Goal: Task Accomplishment & Management: Complete application form

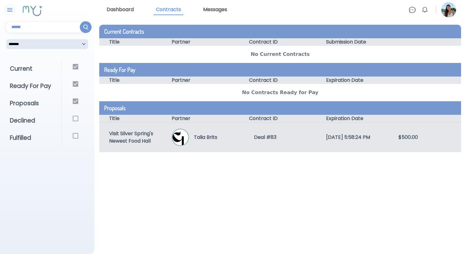
click at [218, 139] on div "Talia Brits" at bounding box center [208, 137] width 72 height 17
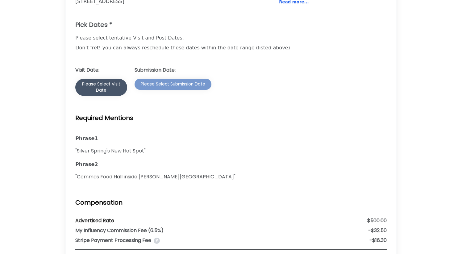
scroll to position [556, 0]
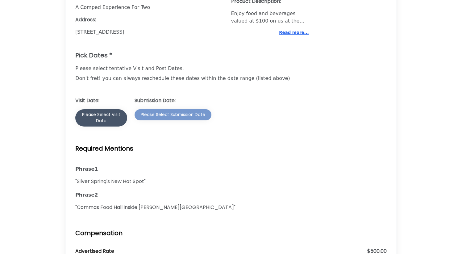
click at [110, 113] on div "Please Select Visit Date" at bounding box center [100, 118] width 39 height 12
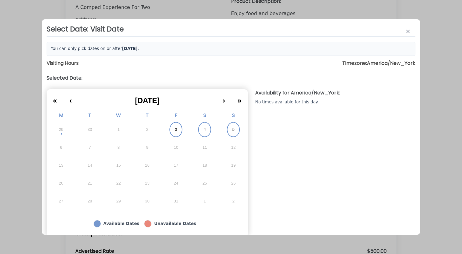
click at [176, 131] on abbr "3" at bounding box center [176, 130] width 2 height 6
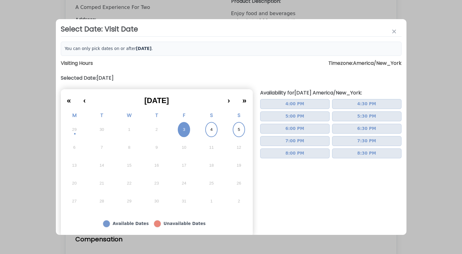
click at [210, 131] on abbr "4" at bounding box center [211, 130] width 2 height 6
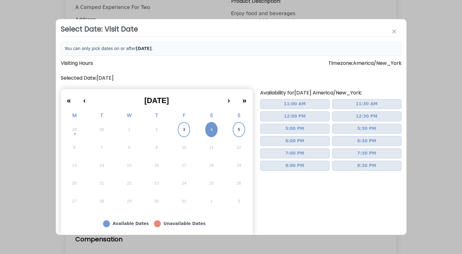
click at [291, 118] on span "12:00 PM" at bounding box center [295, 116] width 22 height 6
click at [395, 29] on icon "button" at bounding box center [394, 31] width 6 height 6
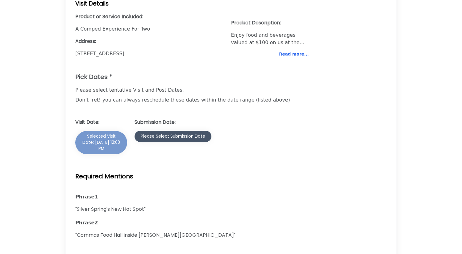
scroll to position [538, 0]
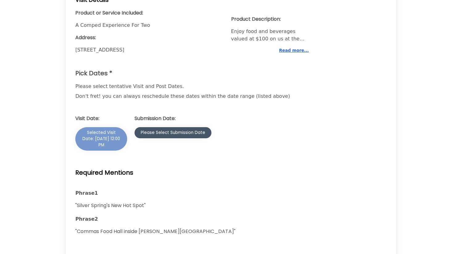
click at [161, 129] on button "Please Select Submission Date" at bounding box center [173, 132] width 77 height 11
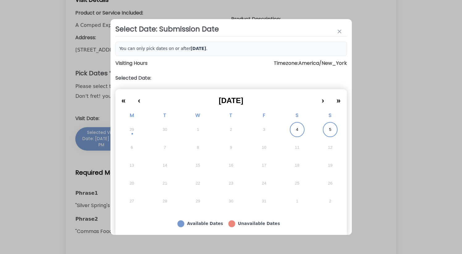
click at [330, 130] on button "5" at bounding box center [329, 130] width 33 height 18
click at [386, 73] on div at bounding box center [231, 127] width 462 height 254
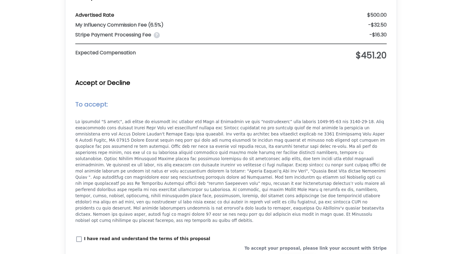
scroll to position [827, 0]
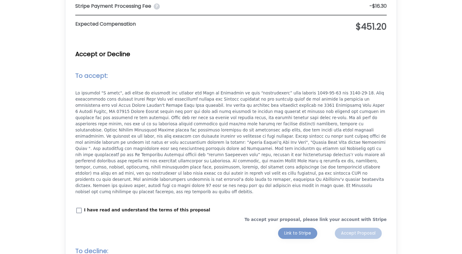
click at [90, 207] on p "I have read and understand the terms of this proposal" at bounding box center [147, 210] width 126 height 6
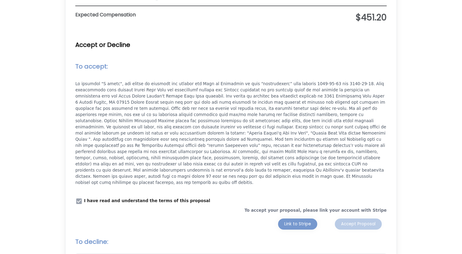
scroll to position [872, 0]
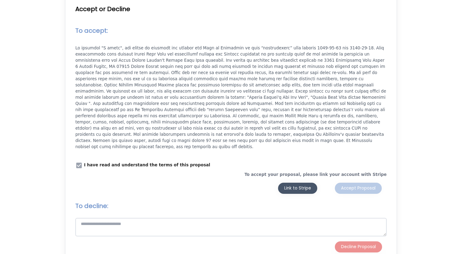
click at [288, 183] on button "Link to Stripe" at bounding box center [297, 188] width 39 height 11
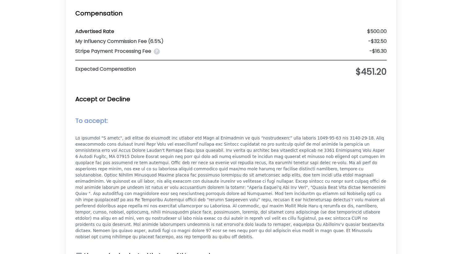
scroll to position [664, 0]
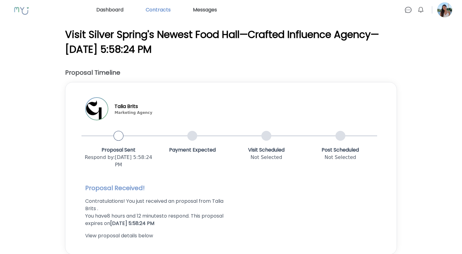
click at [163, 12] on link "Contracts" at bounding box center [158, 10] width 30 height 10
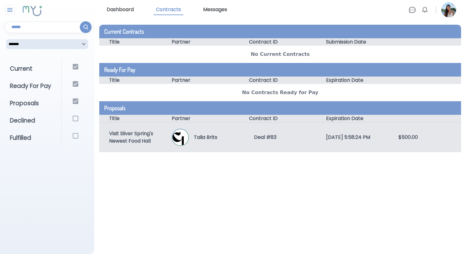
click at [201, 134] on p "Talia Brits" at bounding box center [203, 137] width 28 height 7
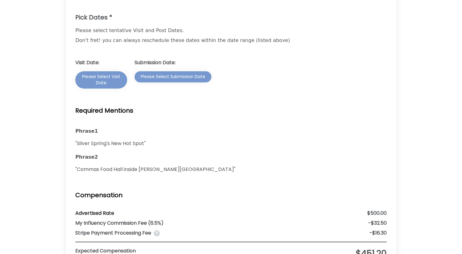
scroll to position [594, 0]
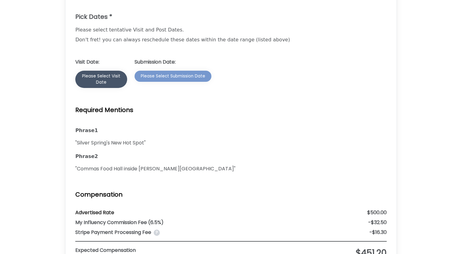
click at [106, 75] on div "Please Select Visit Date" at bounding box center [100, 79] width 39 height 12
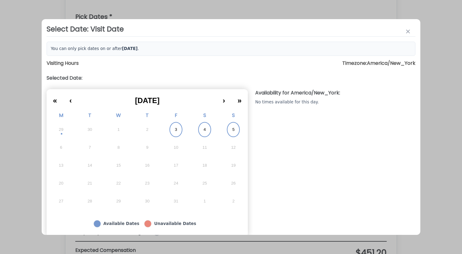
click at [206, 131] on button "4" at bounding box center [204, 130] width 29 height 18
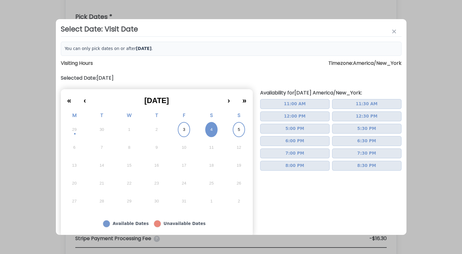
click at [299, 118] on span "12:00 PM" at bounding box center [295, 116] width 22 height 6
click at [395, 27] on button "button" at bounding box center [394, 32] width 10 height 10
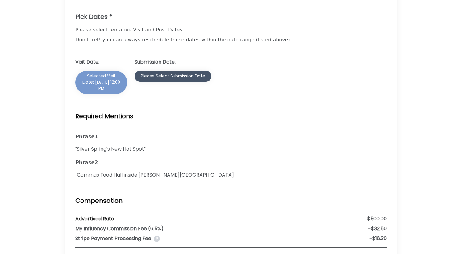
click at [184, 73] on div "Please Select Submission Date" at bounding box center [173, 76] width 64 height 6
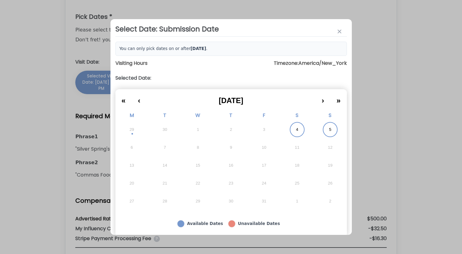
click at [329, 128] on abbr "5" at bounding box center [330, 130] width 2 height 6
click at [391, 117] on div at bounding box center [231, 127] width 462 height 254
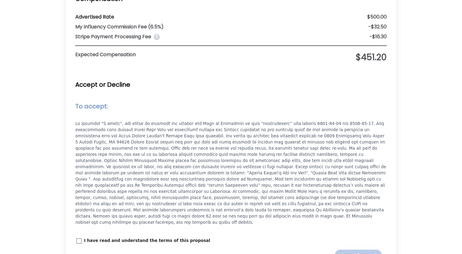
scroll to position [888, 0]
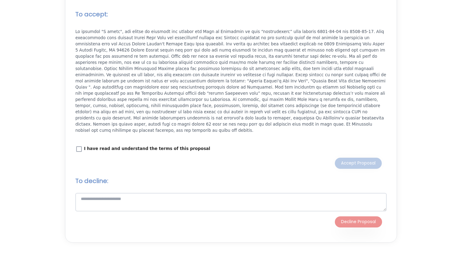
click at [152, 146] on p "I have read and understand the terms of this proposal" at bounding box center [147, 149] width 126 height 6
click at [347, 158] on button "Accept Proposal" at bounding box center [358, 163] width 47 height 11
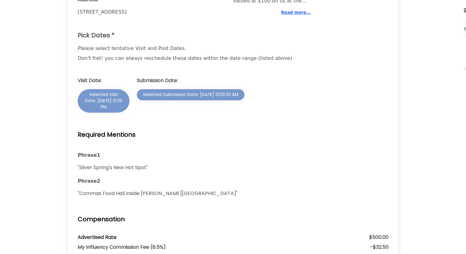
scroll to position [574, 0]
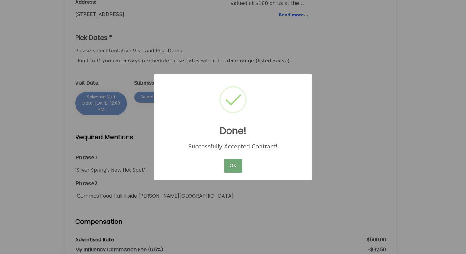
click at [232, 162] on button "OK" at bounding box center [233, 166] width 18 height 14
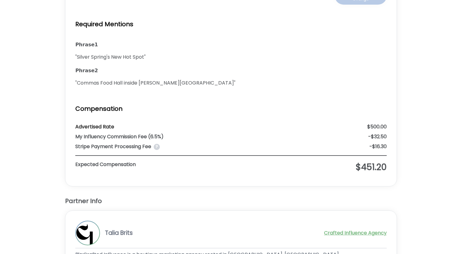
scroll to position [851, 0]
